Goal: Task Accomplishment & Management: Manage account settings

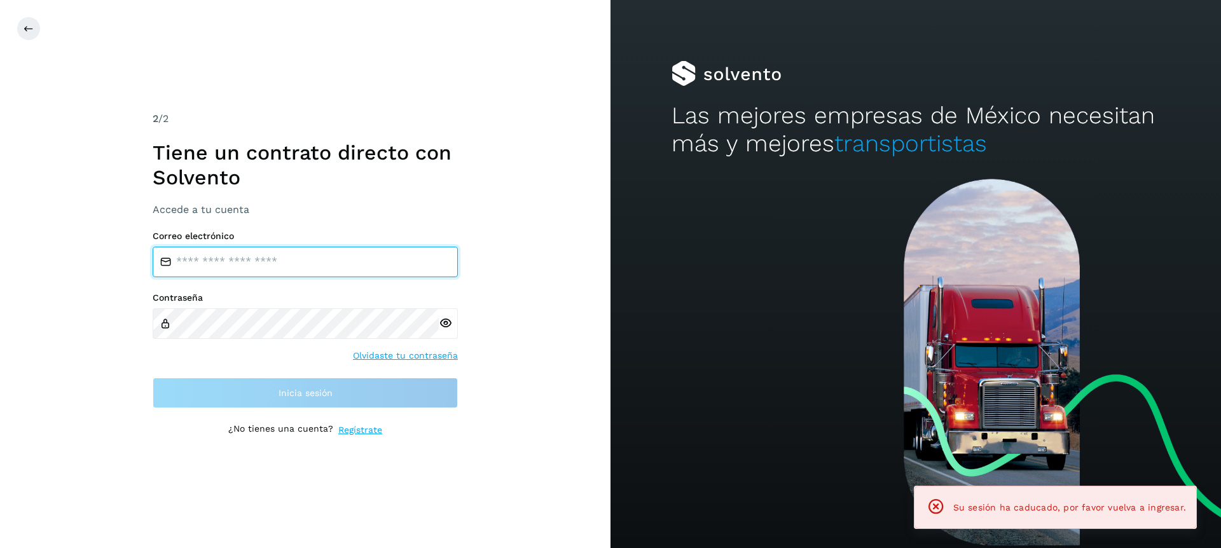
click at [244, 254] on input "email" at bounding box center [305, 262] width 305 height 31
type input "**********"
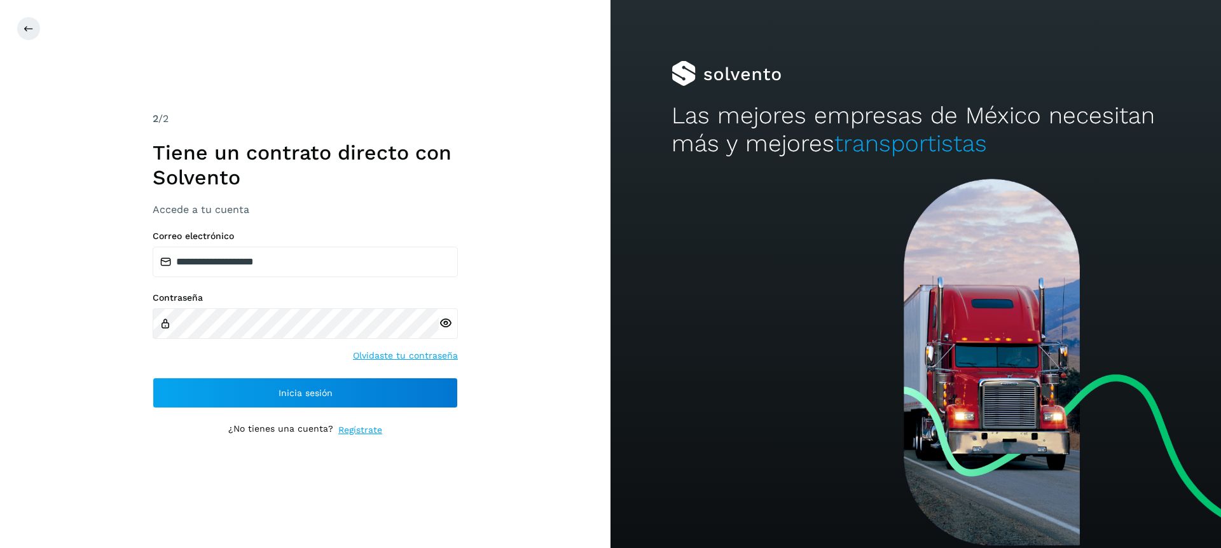
click at [441, 319] on icon at bounding box center [445, 323] width 13 height 13
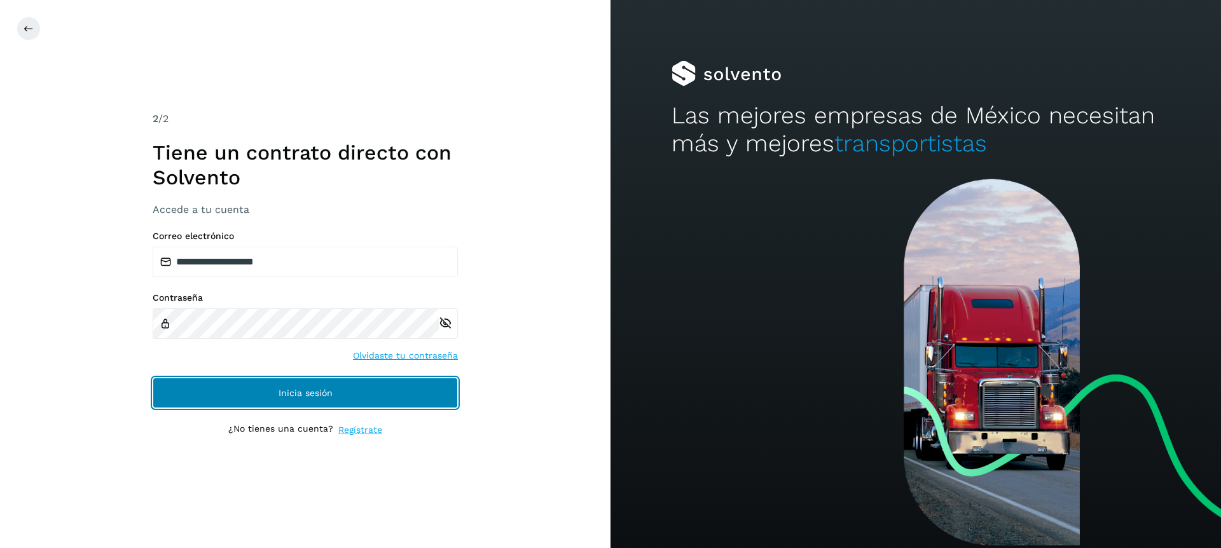
click at [267, 387] on button "Inicia sesión" at bounding box center [305, 393] width 305 height 31
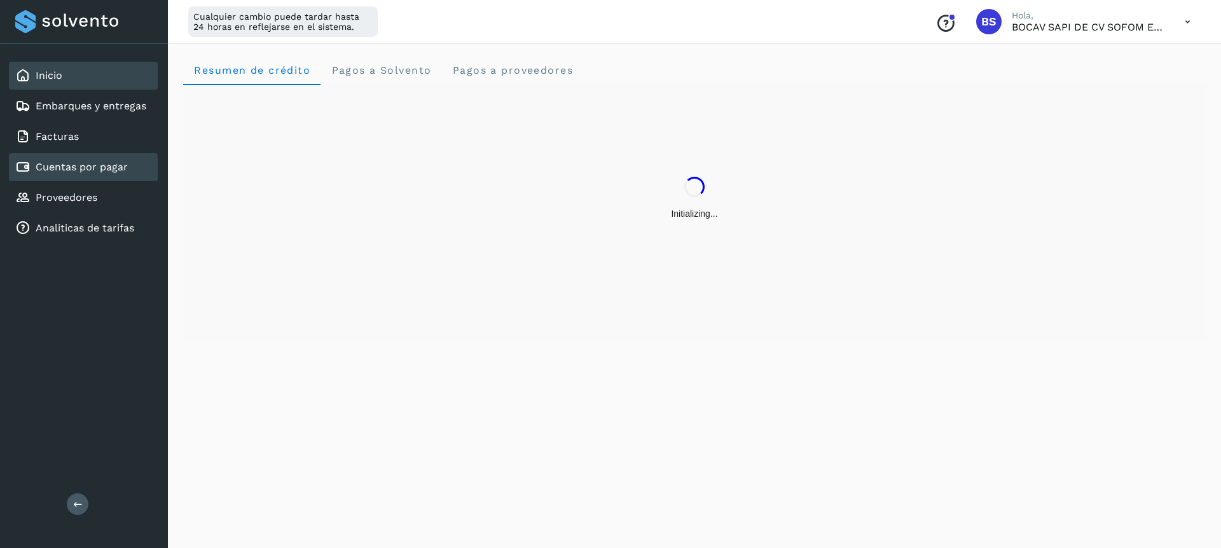
click at [57, 156] on div "Cuentas por pagar" at bounding box center [83, 167] width 149 height 28
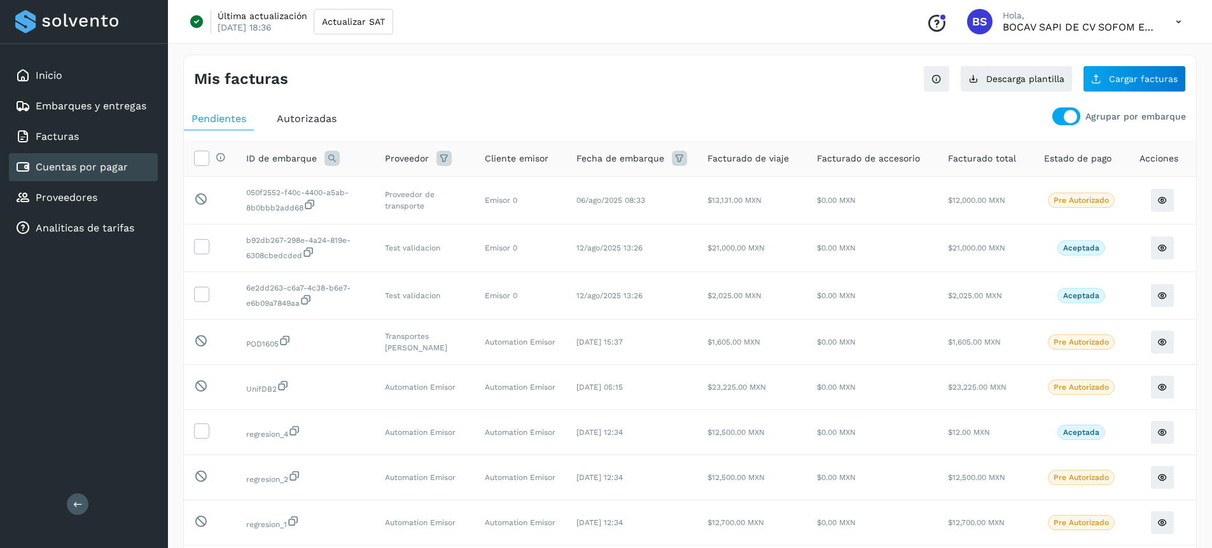
click at [1066, 116] on div at bounding box center [1070, 116] width 13 height 13
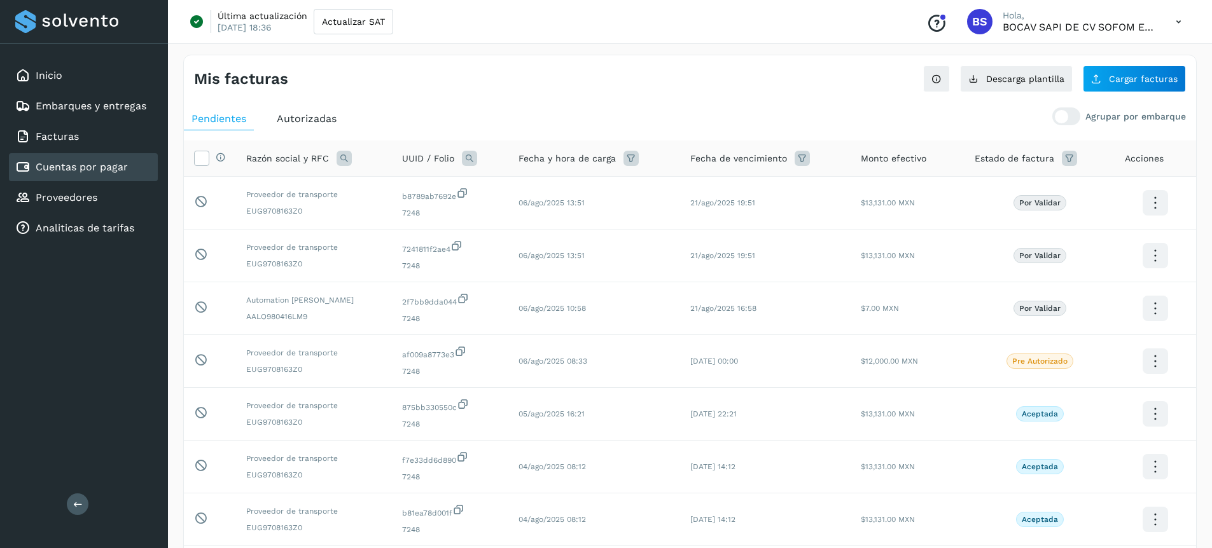
click at [1070, 159] on icon at bounding box center [1069, 158] width 15 height 15
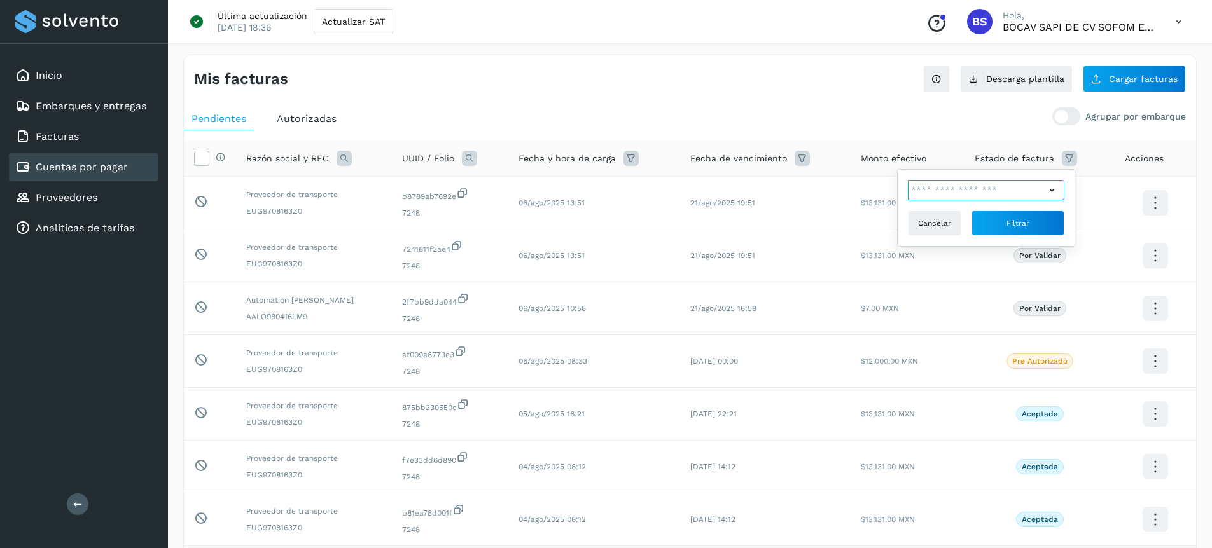
click at [973, 192] on input "text" at bounding box center [976, 190] width 137 height 20
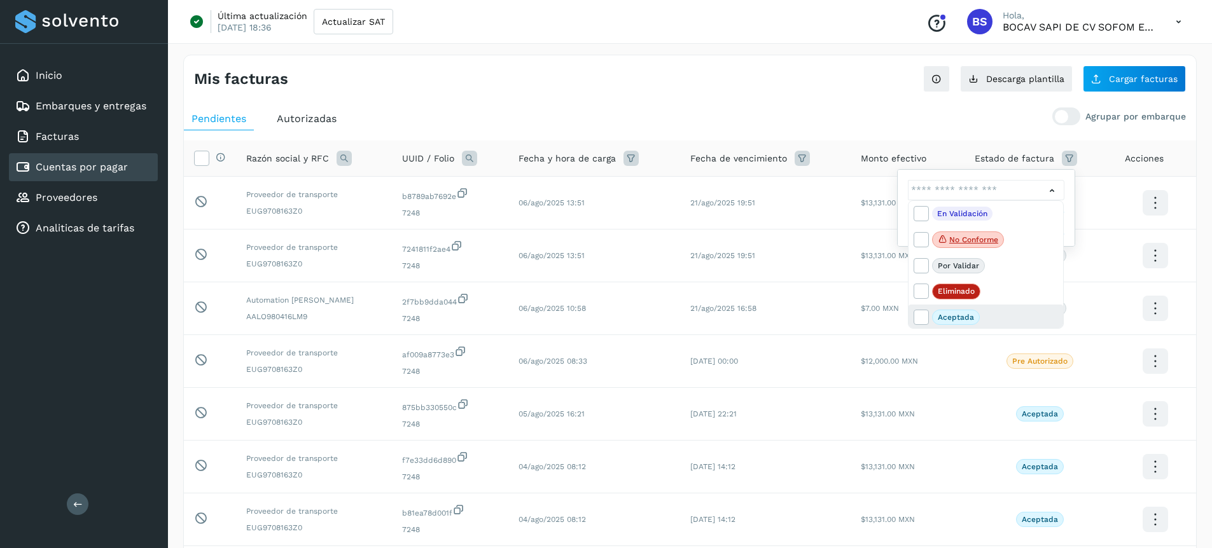
click at [942, 313] on p "Aceptada" at bounding box center [956, 317] width 36 height 9
click at [919, 320] on icon at bounding box center [920, 316] width 13 height 13
type input "**********"
click at [1069, 235] on div at bounding box center [606, 274] width 1212 height 548
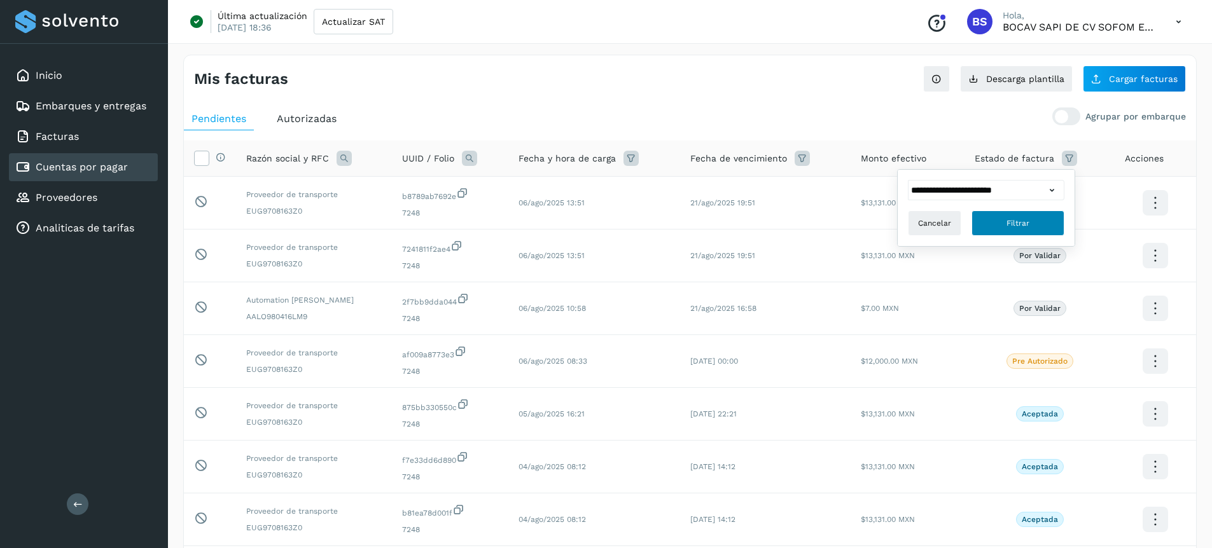
click at [1037, 226] on button "Filtrar" at bounding box center [1017, 223] width 93 height 25
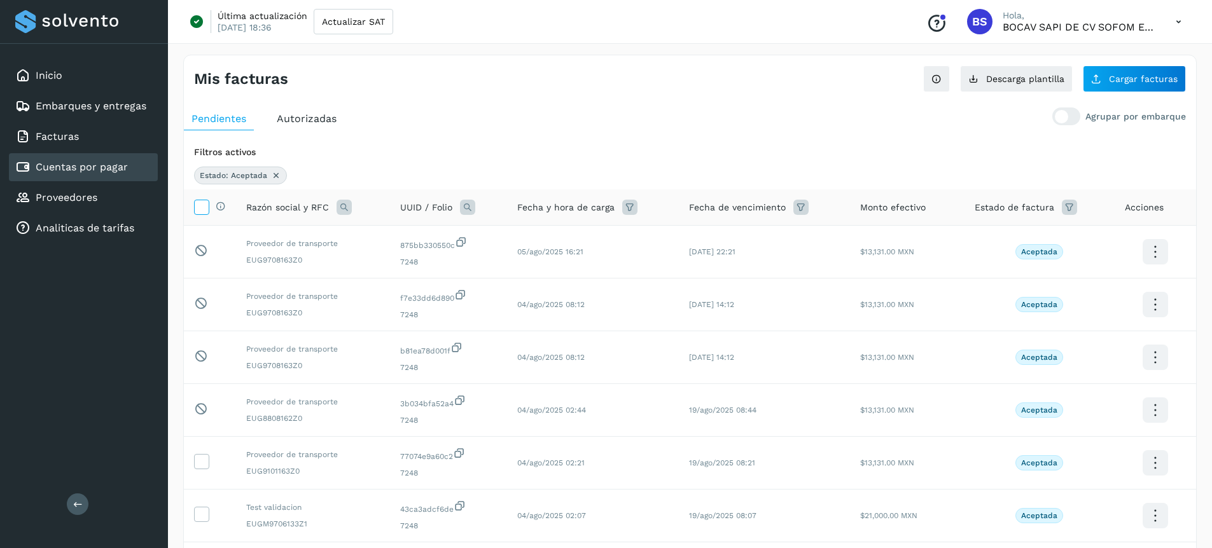
click at [202, 207] on icon at bounding box center [201, 206] width 13 height 13
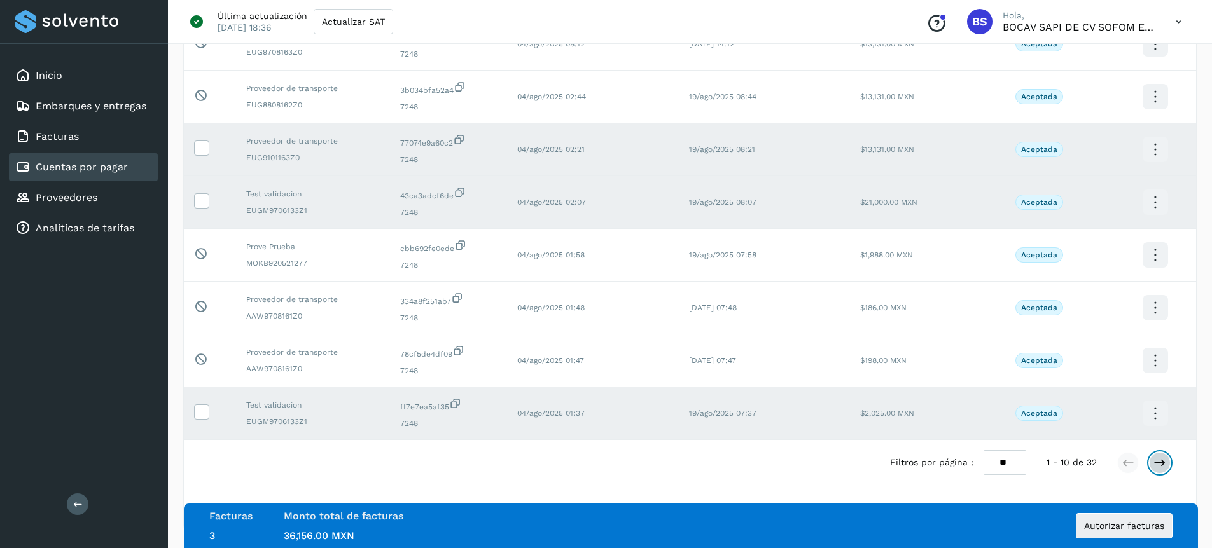
click at [1161, 468] on icon at bounding box center [1159, 463] width 13 height 13
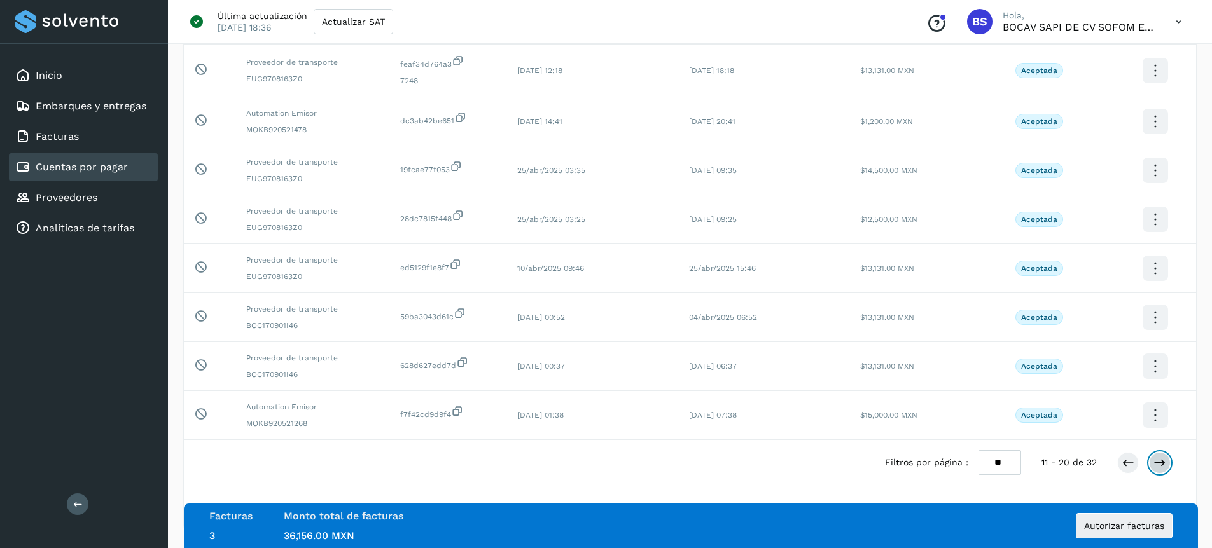
click at [1163, 461] on icon at bounding box center [1159, 463] width 13 height 13
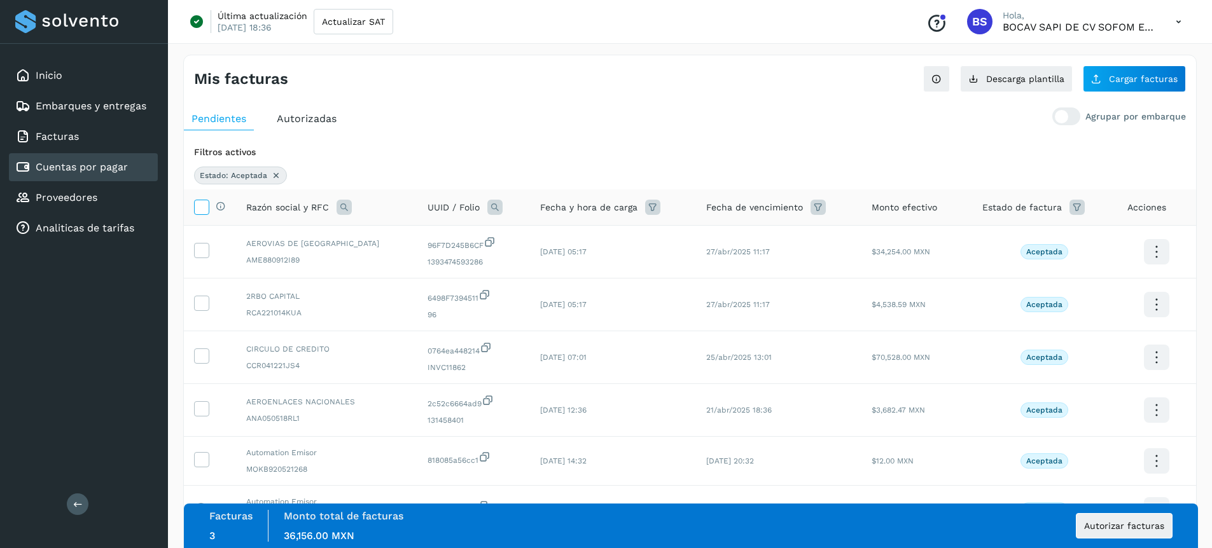
click at [207, 209] on icon at bounding box center [201, 206] width 13 height 13
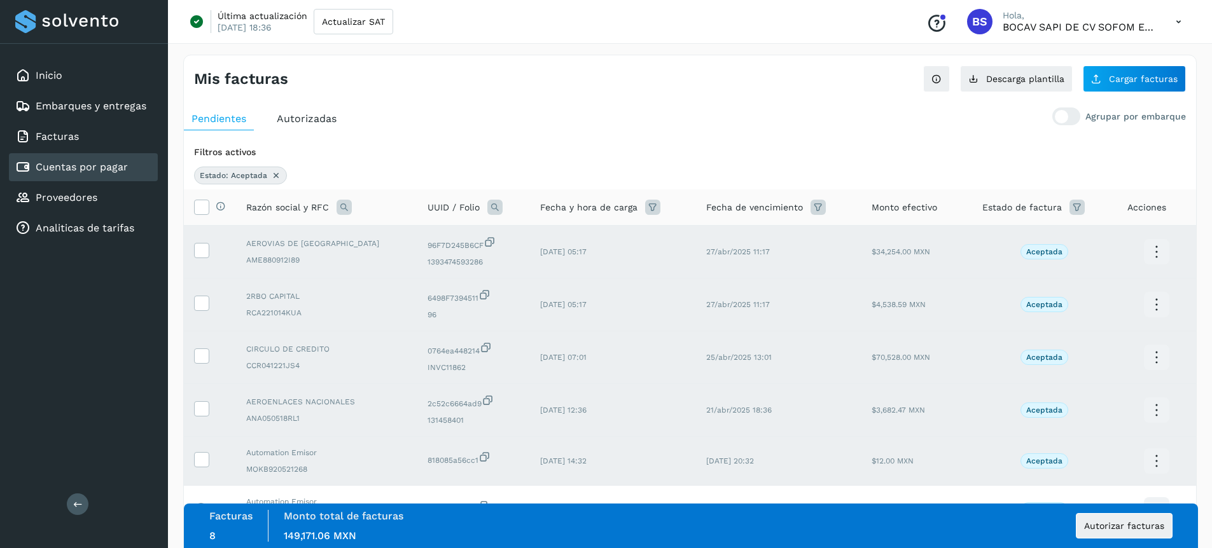
click at [1178, 23] on icon at bounding box center [1178, 22] width 26 height 26
click at [1071, 84] on div "Cerrar sesión" at bounding box center [1114, 82] width 151 height 24
